Goal: Task Accomplishment & Management: Manage account settings

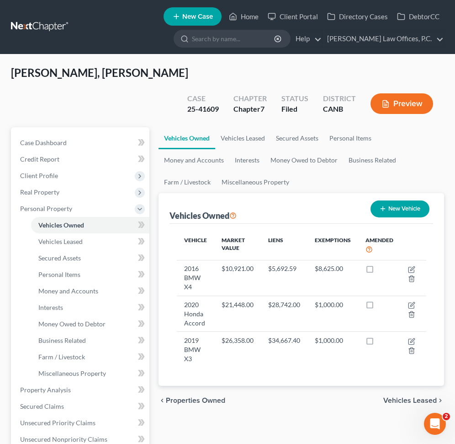
drag, startPoint x: 2, startPoint y: 93, endPoint x: -5, endPoint y: 93, distance: 6.4
click at [0, 93] on html "Home New Case Client Portal Directory Cases DebtorCC [PERSON_NAME] Law Offices,…" at bounding box center [227, 345] width 455 height 690
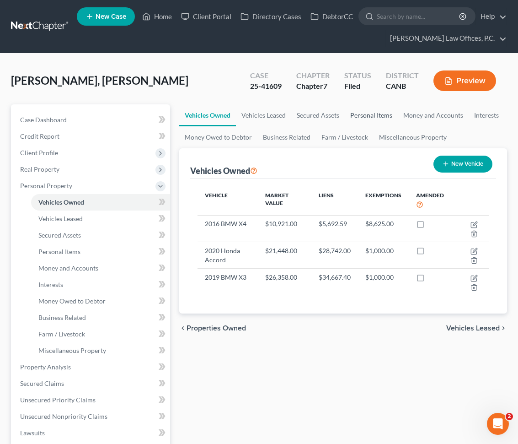
click at [359, 116] on link "Personal Items" at bounding box center [371, 115] width 53 height 22
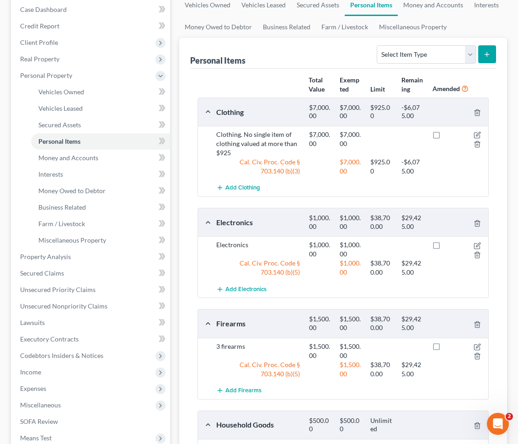
scroll to position [48, 0]
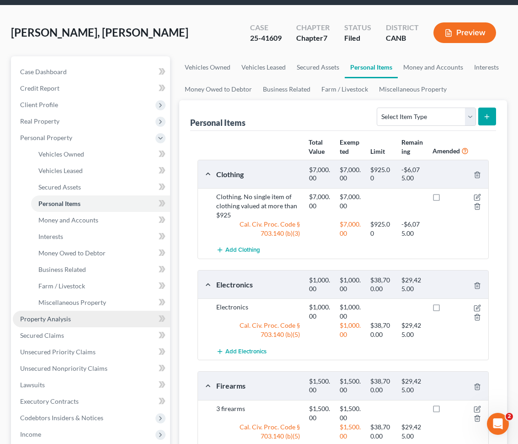
click at [75, 324] on link "Property Analysis" at bounding box center [91, 318] width 157 height 16
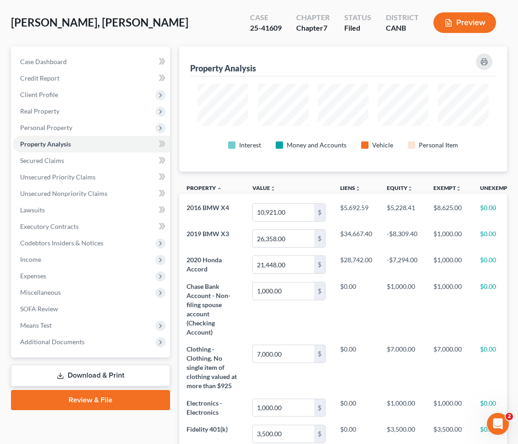
scroll to position [66, 0]
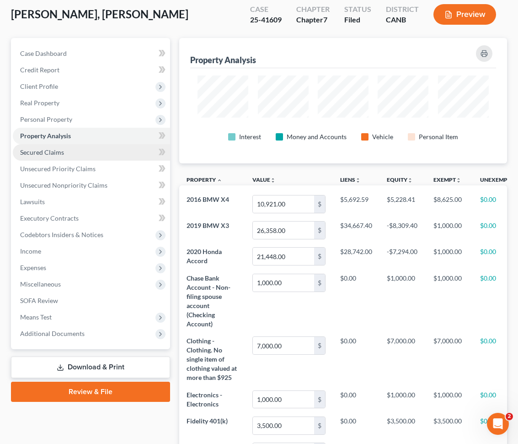
click at [100, 153] on link "Secured Claims" at bounding box center [91, 152] width 157 height 16
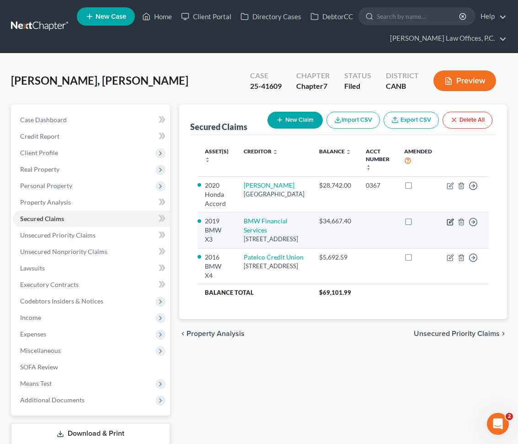
click at [443, 220] on icon "button" at bounding box center [450, 221] width 7 height 7
select select "36"
select select "4"
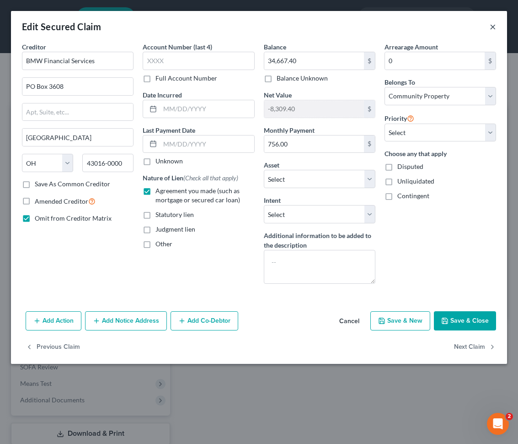
click at [443, 26] on button "×" at bounding box center [493, 26] width 6 height 11
